Goal: Transaction & Acquisition: Purchase product/service

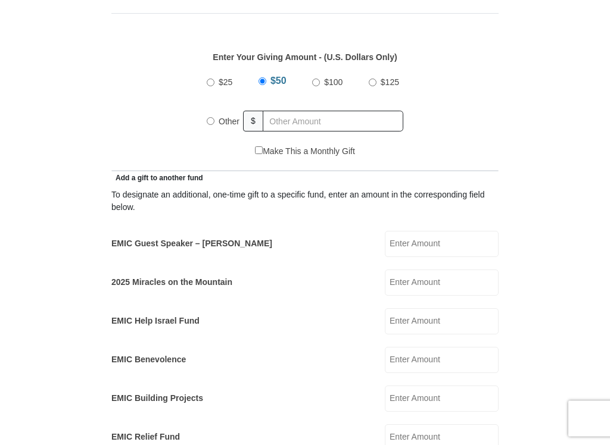
scroll to position [516, 0]
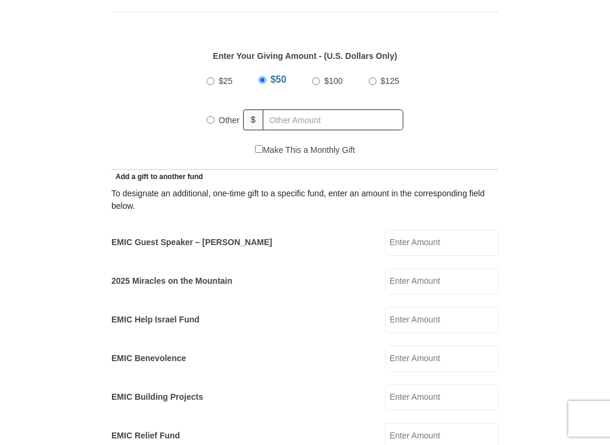
click at [211, 82] on input "$25" at bounding box center [211, 81] width 8 height 8
radio input "true"
click at [212, 122] on input "Other" at bounding box center [211, 120] width 8 height 8
radio input "true"
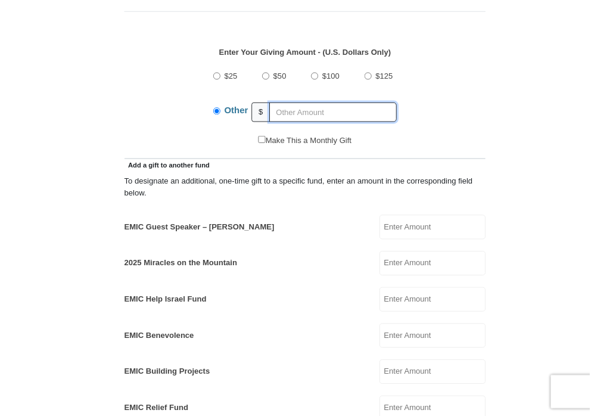
scroll to position [515, 0]
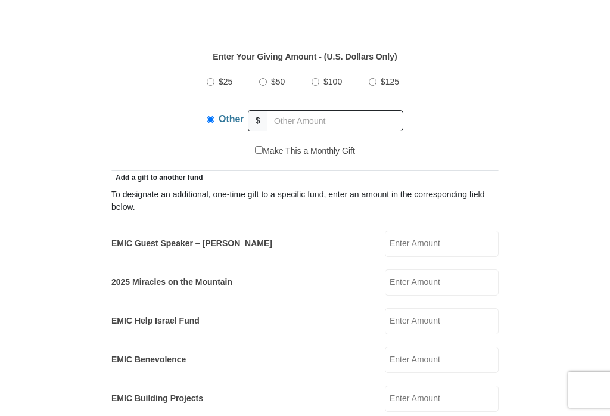
click at [216, 120] on label "Other" at bounding box center [231, 121] width 34 height 30
click at [214, 120] on input "Other" at bounding box center [211, 120] width 8 height 8
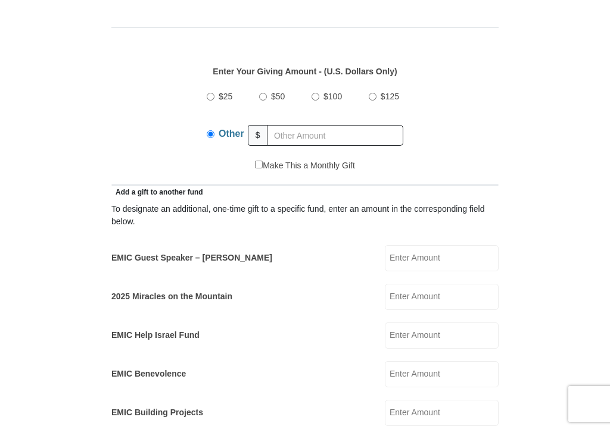
scroll to position [516, 0]
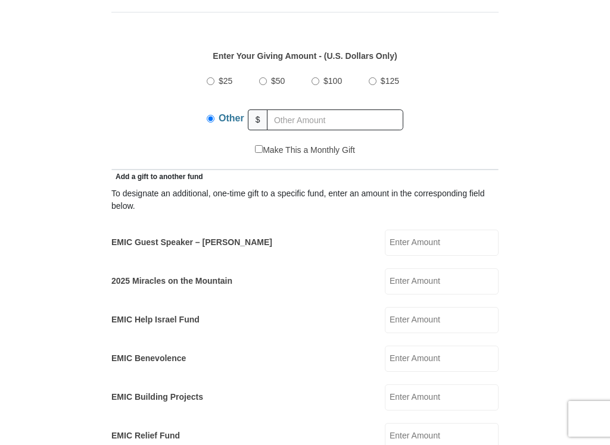
click at [211, 123] on input "Other" at bounding box center [211, 119] width 8 height 8
click at [305, 126] on input "25." at bounding box center [335, 120] width 136 height 21
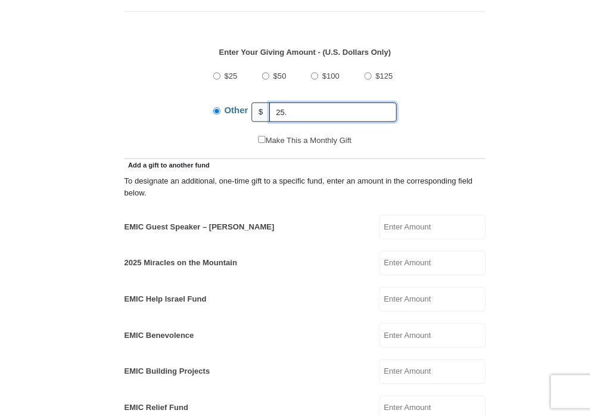
scroll to position [515, 0]
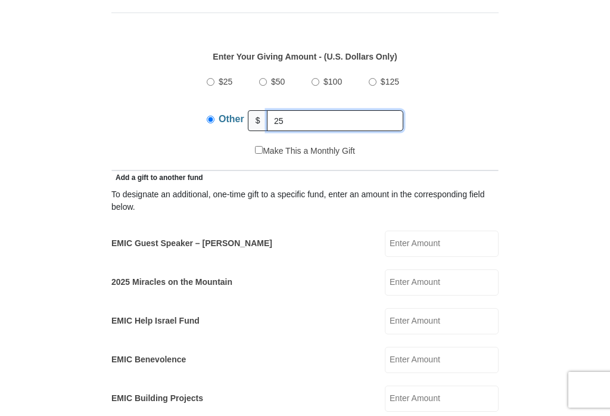
type input "2"
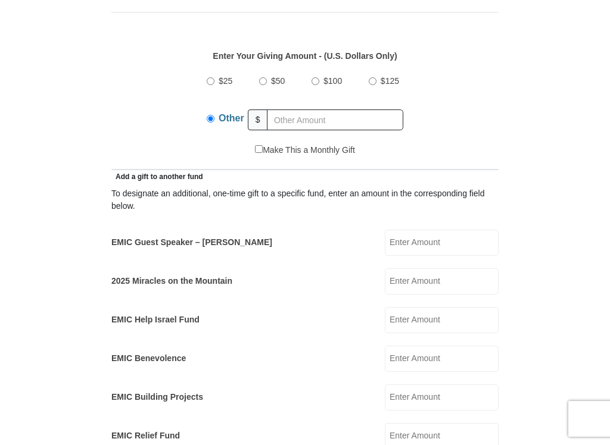
click at [435, 245] on input "EMIC Guest Speaker – [PERSON_NAME]" at bounding box center [442, 243] width 114 height 26
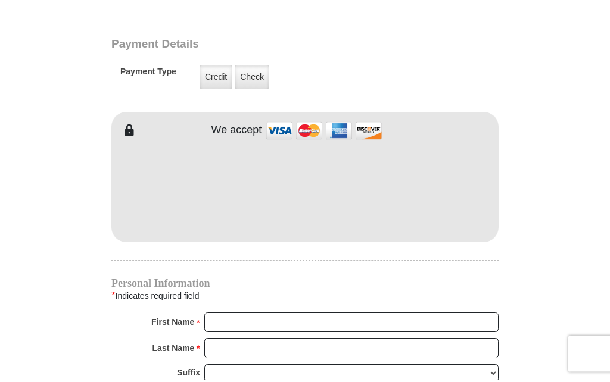
scroll to position [1004, 0]
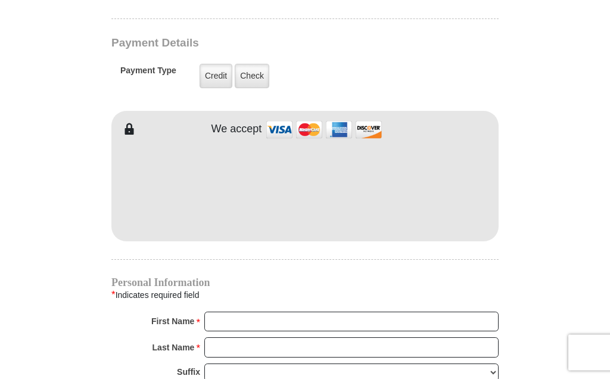
type input "25."
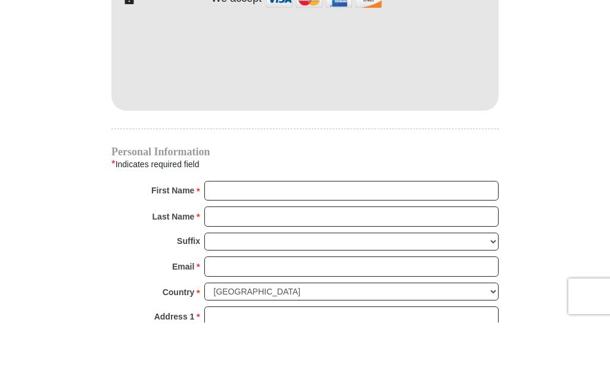
scroll to position [1135, 0]
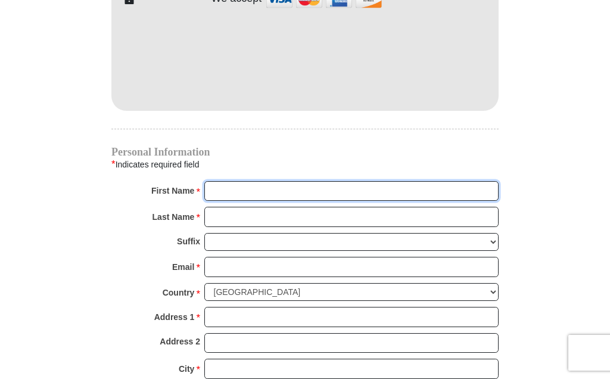
click at [232, 191] on input "First Name *" at bounding box center [351, 191] width 294 height 20
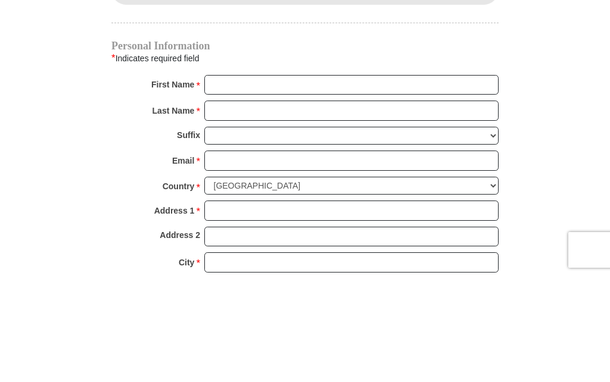
type input "[PERSON_NAME] and [PERSON_NAME] [PERSON_NAME]"
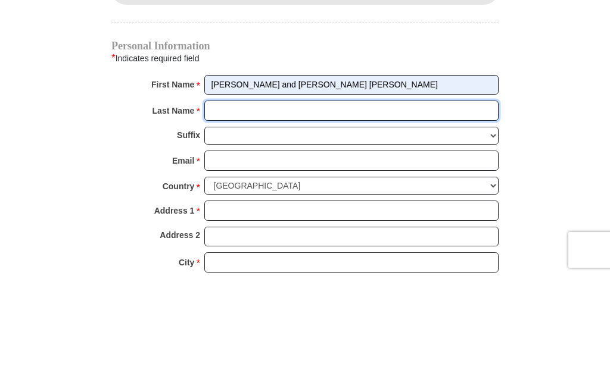
type input "[PERSON_NAME]"
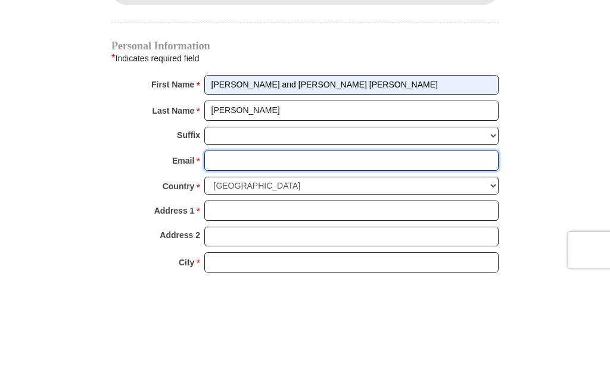
type input "[EMAIL_ADDRESS][DOMAIN_NAME]"
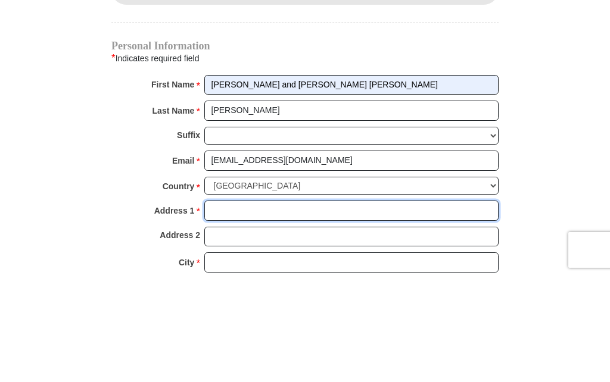
type input "[STREET_ADDRESS][PERSON_NAME]"
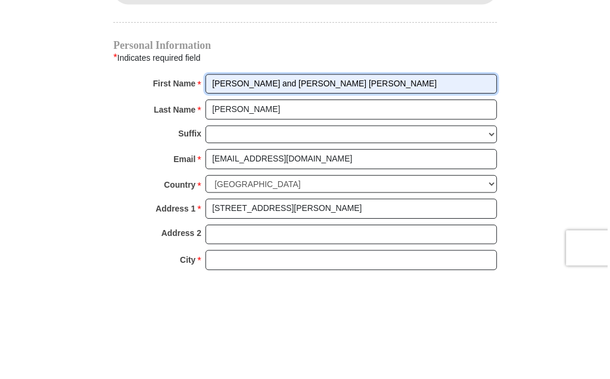
scroll to position [1241, 0]
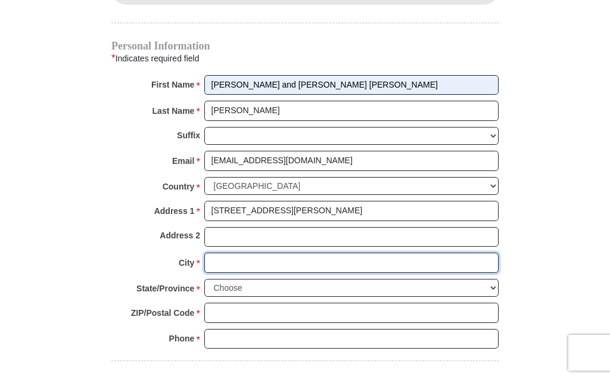
type input "[PERSON_NAME]"
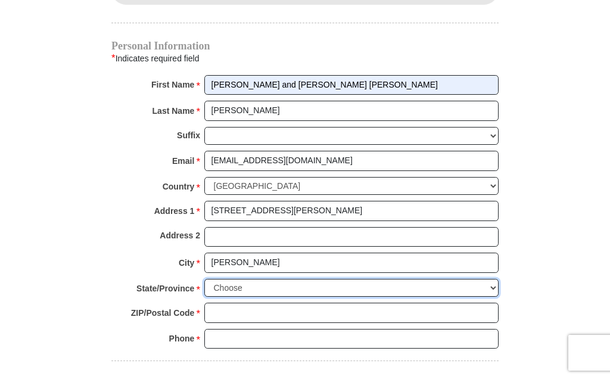
select select "OH"
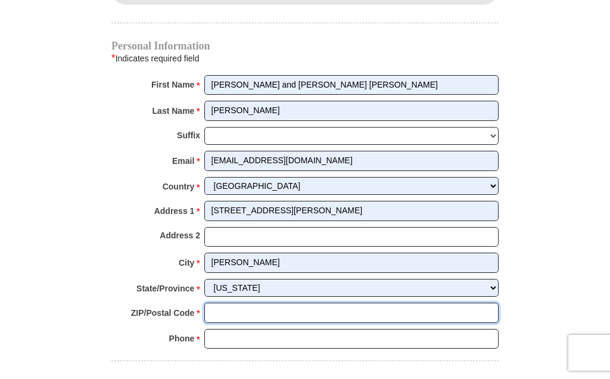
type input "45684"
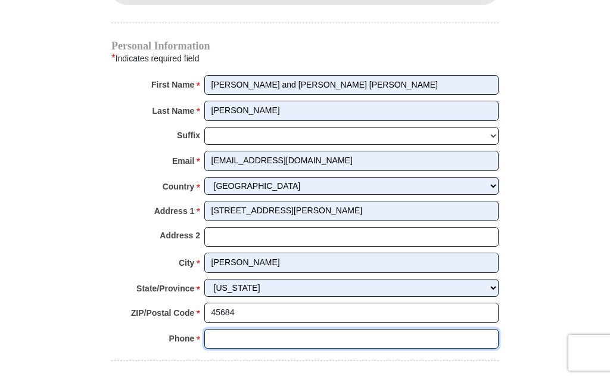
type input "9375448115"
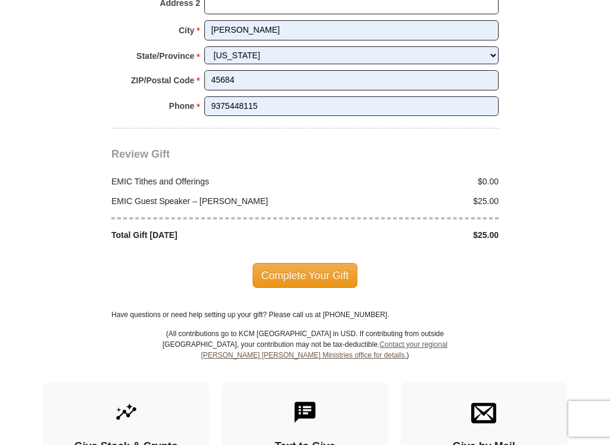
scroll to position [1474, 0]
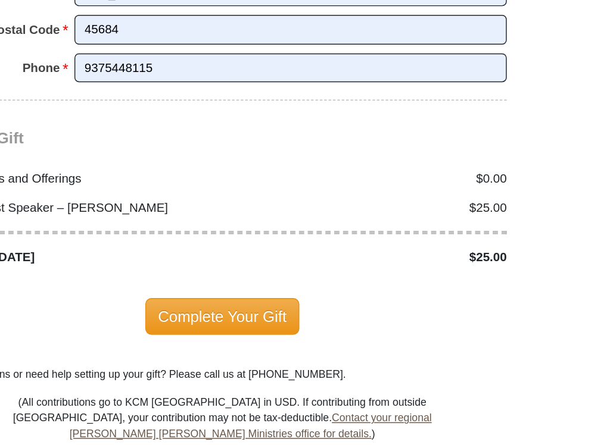
click at [252, 262] on span "Complete Your Gift" at bounding box center [304, 274] width 105 height 25
